Goal: Information Seeking & Learning: Learn about a topic

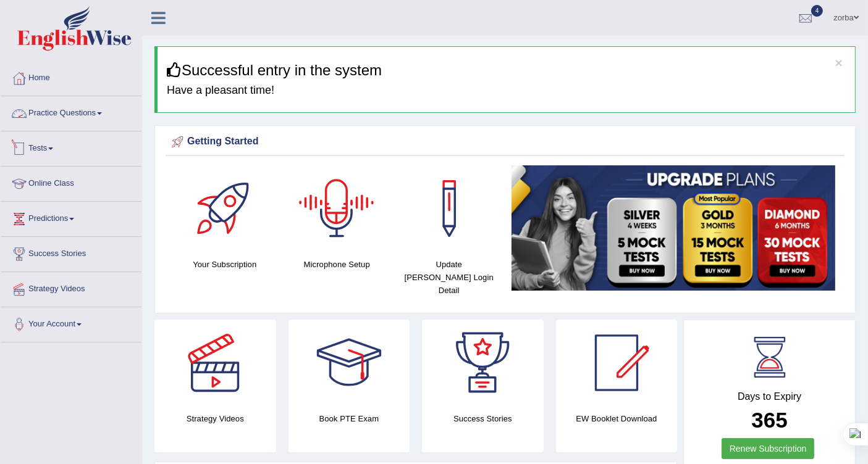
drag, startPoint x: 83, startPoint y: 110, endPoint x: 159, endPoint y: 110, distance: 76.0
click at [83, 110] on link "Practice Questions" at bounding box center [71, 111] width 141 height 31
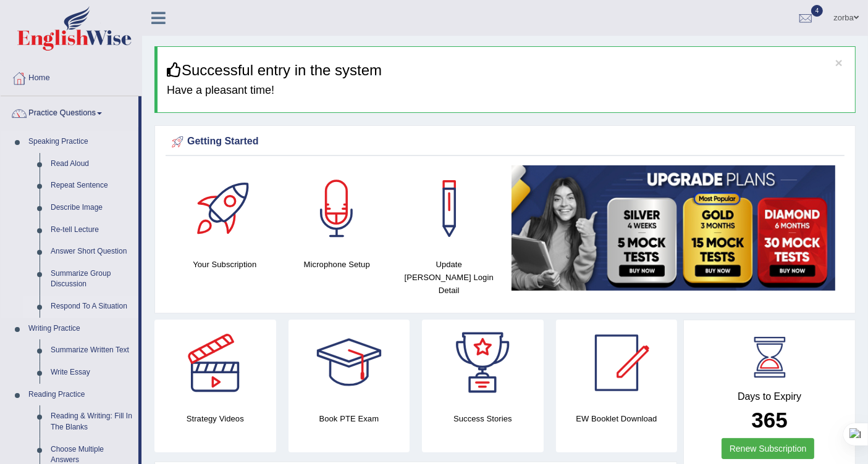
click at [98, 306] on link "Respond To A Situation" at bounding box center [91, 307] width 93 height 22
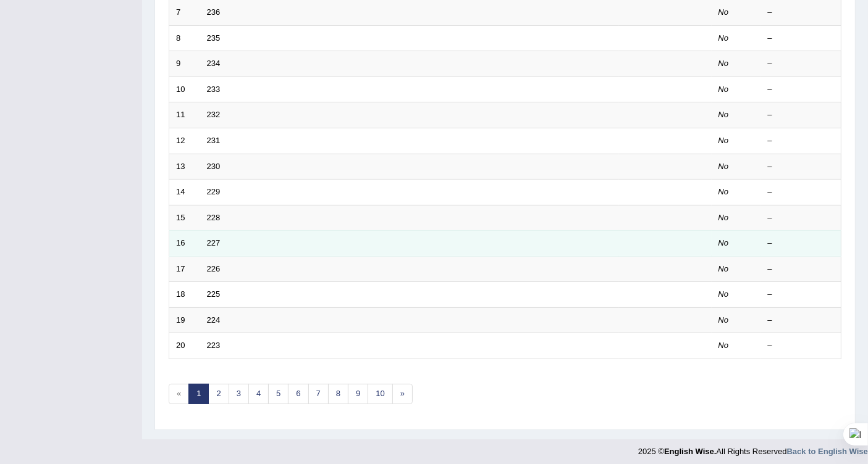
scroll to position [347, 0]
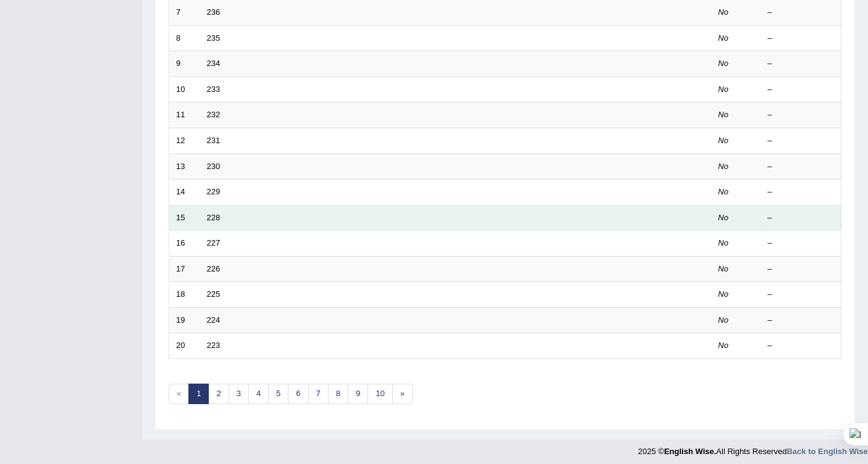
click at [289, 212] on td "228" at bounding box center [409, 218] width 419 height 26
click at [217, 213] on link "228" at bounding box center [214, 217] width 14 height 9
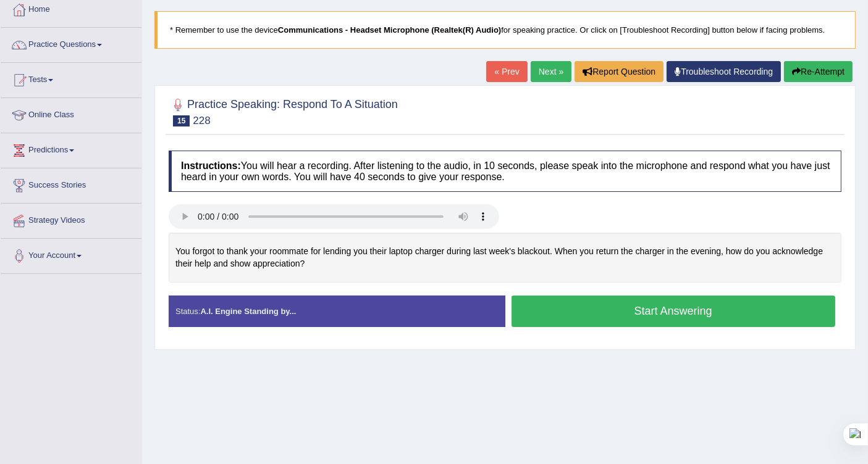
click at [686, 297] on button "Start Answering" at bounding box center [673, 311] width 324 height 31
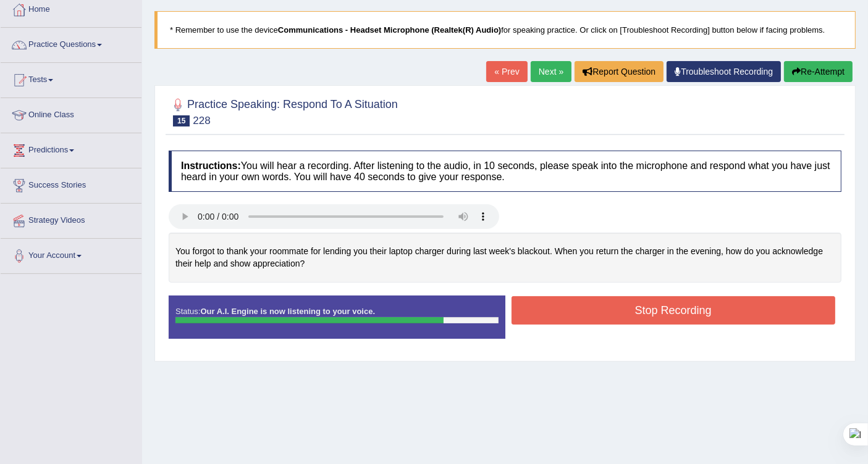
click at [626, 298] on button "Stop Recording" at bounding box center [673, 310] width 324 height 28
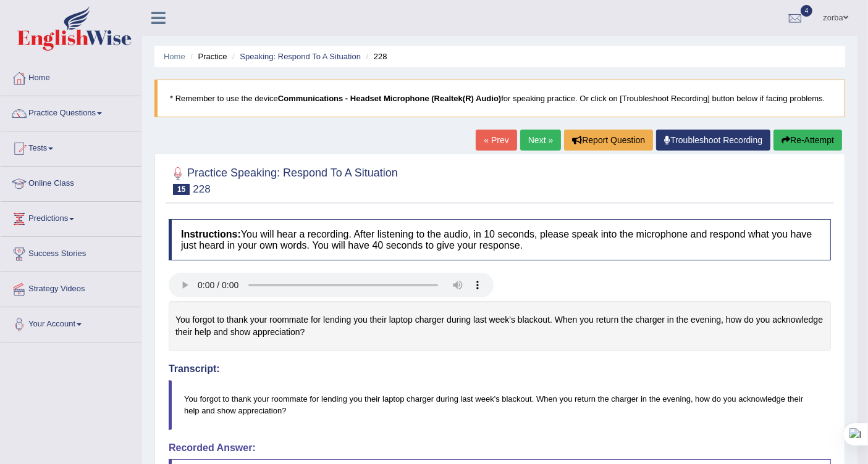
click at [546, 132] on link "Next »" at bounding box center [540, 140] width 41 height 21
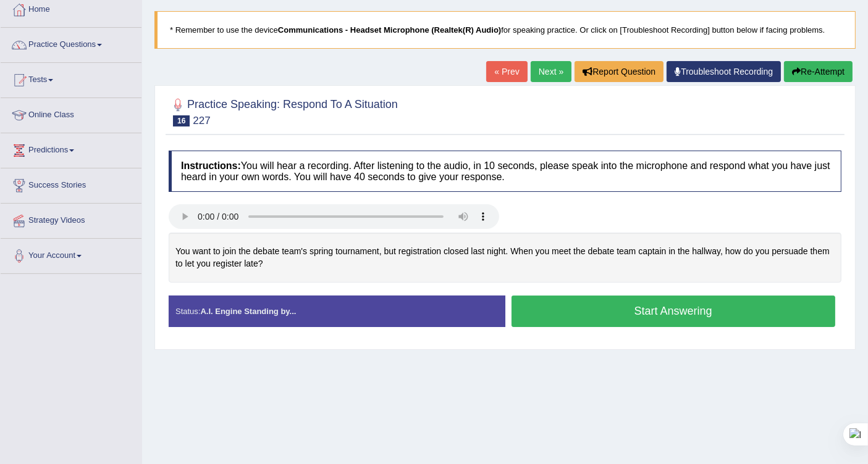
drag, startPoint x: 638, startPoint y: 313, endPoint x: 693, endPoint y: 329, distance: 57.1
click at [638, 313] on button "Start Answering" at bounding box center [673, 311] width 324 height 31
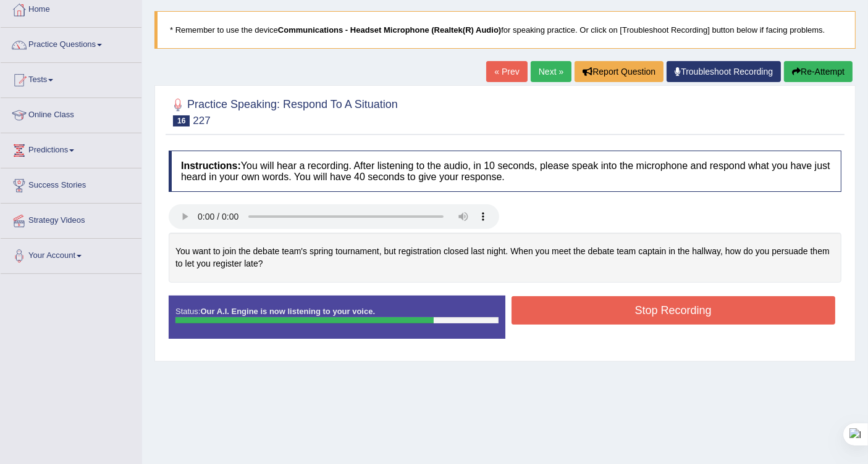
drag, startPoint x: 708, startPoint y: 307, endPoint x: 785, endPoint y: 327, distance: 79.8
click at [708, 306] on button "Stop Recording" at bounding box center [673, 310] width 324 height 28
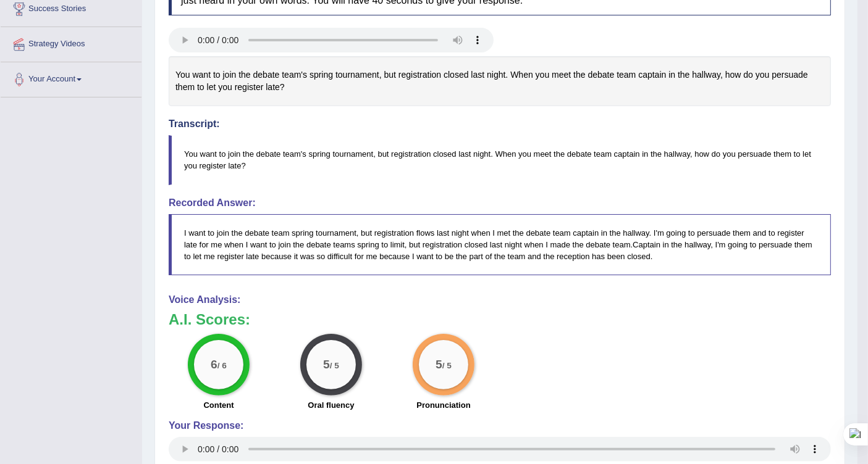
scroll to position [40, 0]
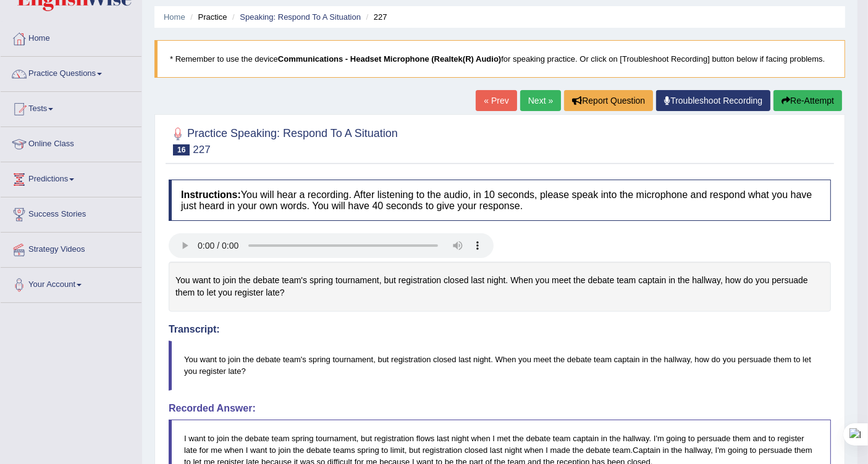
click at [540, 96] on link "Next »" at bounding box center [540, 100] width 41 height 21
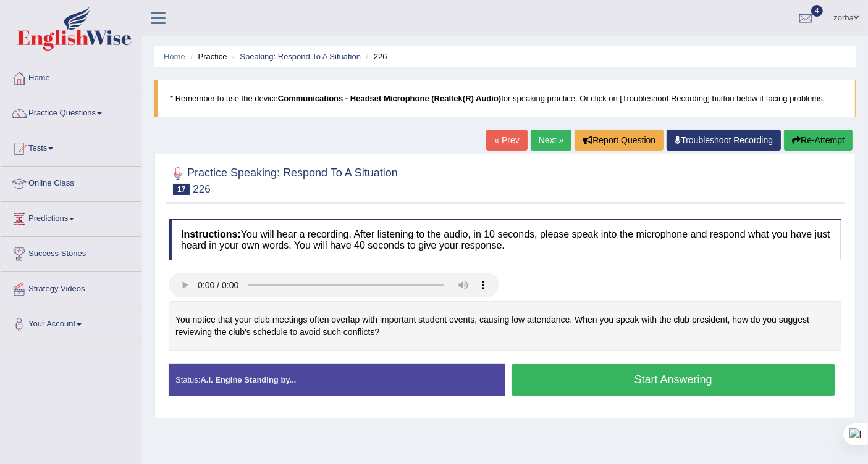
click at [719, 370] on button "Start Answering" at bounding box center [673, 379] width 324 height 31
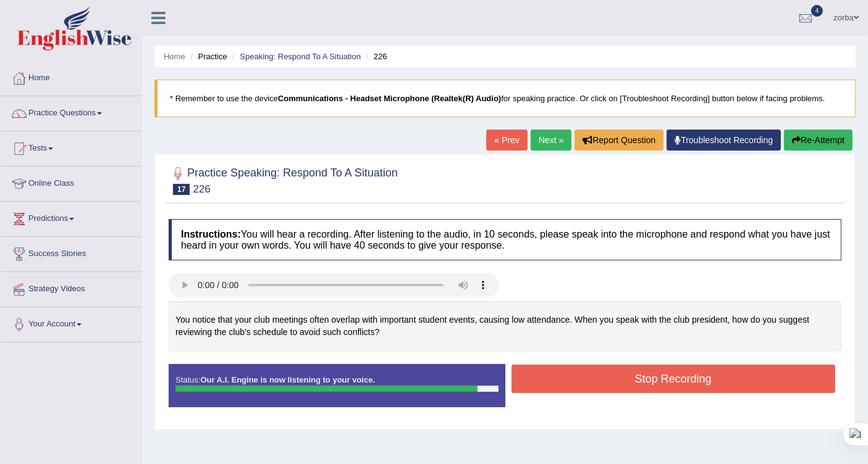
click at [723, 380] on button "Stop Recording" at bounding box center [673, 379] width 324 height 28
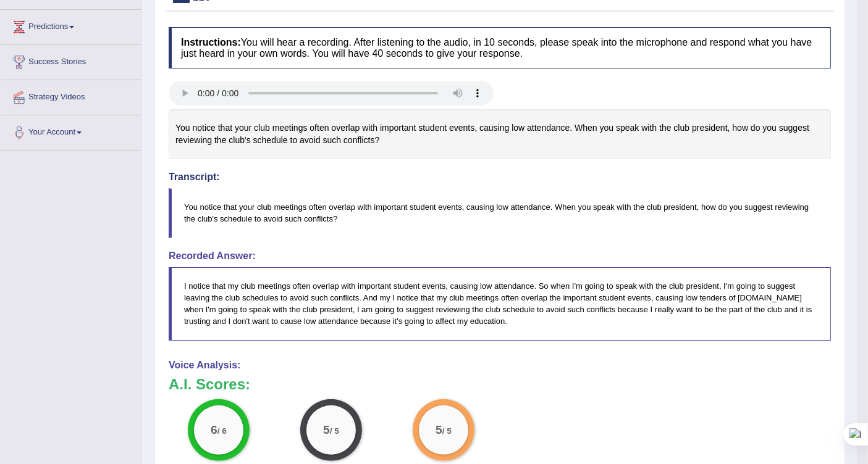
scroll to position [120, 0]
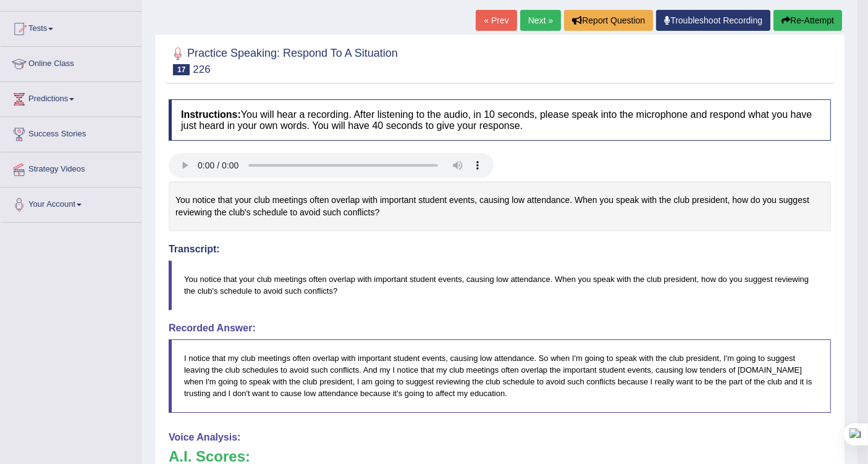
drag, startPoint x: 529, startPoint y: 16, endPoint x: 529, endPoint y: 30, distance: 13.6
click at [529, 16] on link "Next »" at bounding box center [540, 20] width 41 height 21
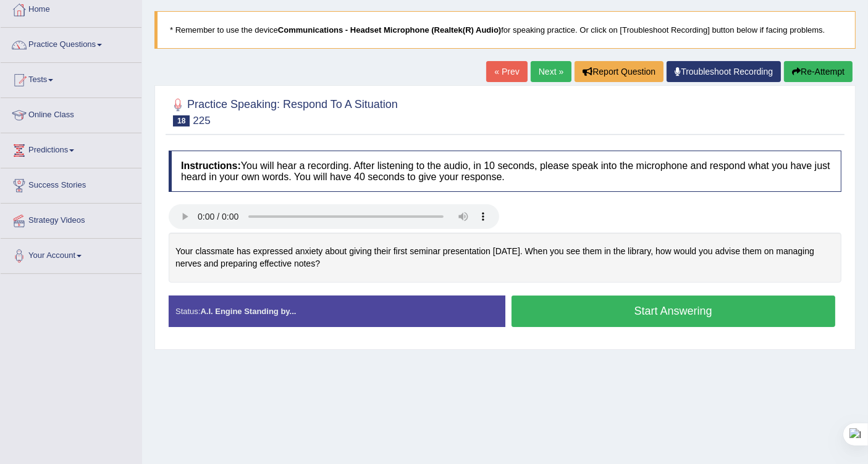
click at [633, 313] on button "Start Answering" at bounding box center [673, 311] width 324 height 31
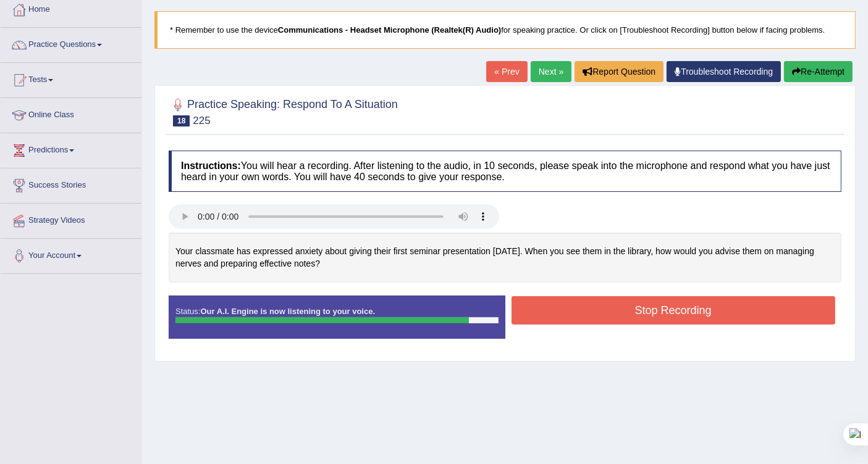
click at [604, 308] on button "Stop Recording" at bounding box center [673, 310] width 324 height 28
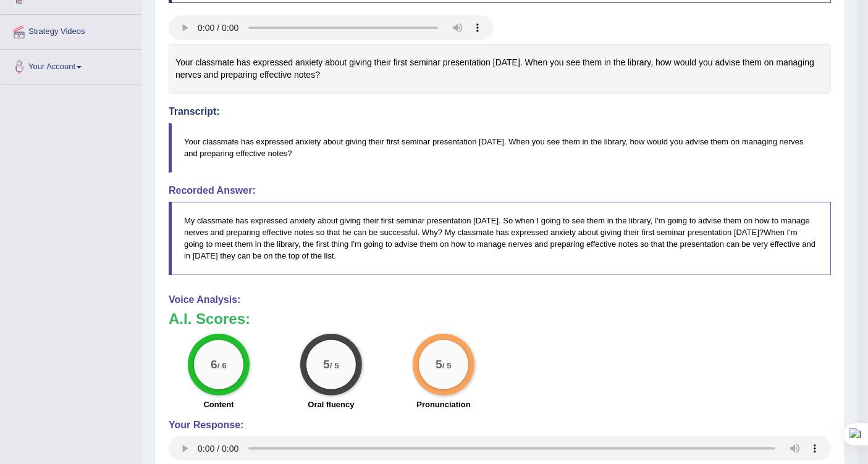
scroll to position [395, 0]
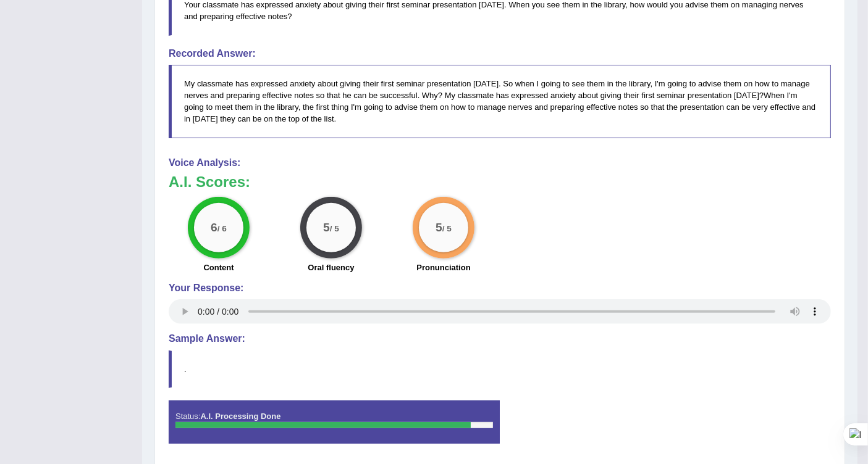
drag, startPoint x: 211, startPoint y: 495, endPoint x: 257, endPoint y: 496, distance: 46.3
drag, startPoint x: 34, startPoint y: 182, endPoint x: 54, endPoint y: 198, distance: 25.1
click at [35, 182] on div "Toggle navigation Home Practice Questions Speaking Practice Read Aloud Repeat S…" at bounding box center [428, 52] width 857 height 895
